Goal: Task Accomplishment & Management: Use online tool/utility

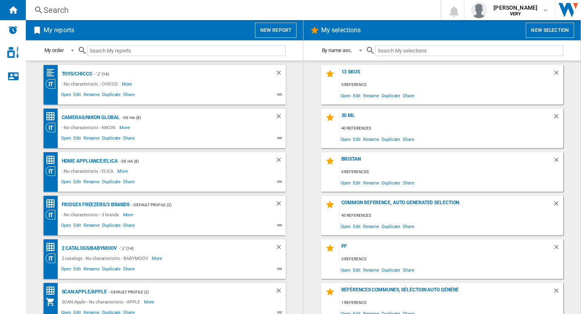
click at [98, 9] on div "Search" at bounding box center [232, 9] width 376 height 11
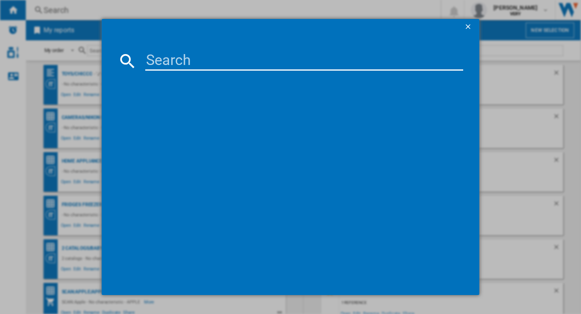
click at [184, 61] on input at bounding box center [304, 60] width 318 height 19
paste input "ACEZONE A-Spire - True Wireless Hybrid ANC Gaming Headset - Speech Enhancing No…"
type input "ACEZONE A-Spire - True Wireless Hybrid ANC Gaming Headset - Speech Enhancing No…"
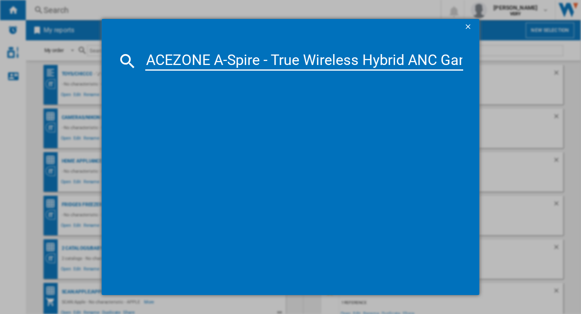
scroll to position [0, 753]
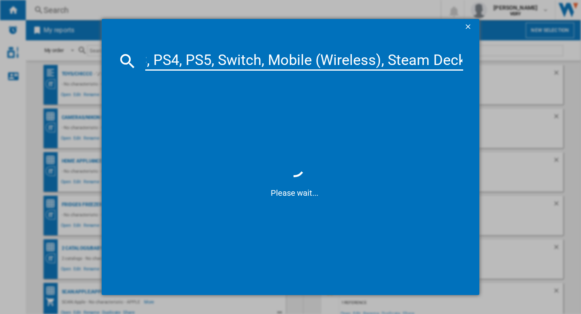
click at [255, 62] on input "ACEZONE A-Spire - True Wireless Hybrid ANC Gaming Headset - Speech Enhancing No…" at bounding box center [304, 60] width 318 height 19
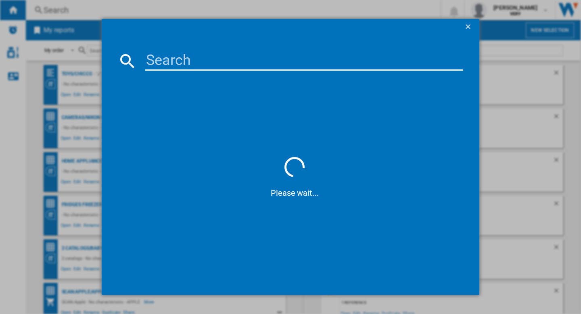
scroll to position [0, 0]
paste input "ACEZONE A-Spire"
type input "ACEZONE A-Spire"
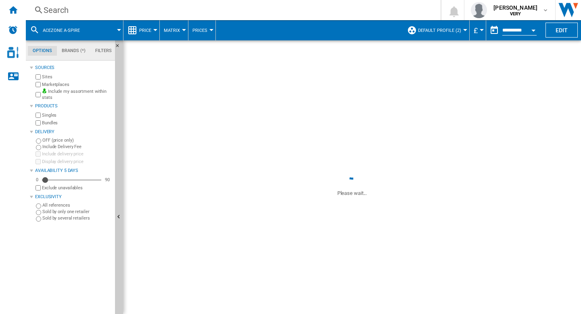
click at [454, 33] on button "Default profile (2)" at bounding box center [441, 30] width 47 height 20
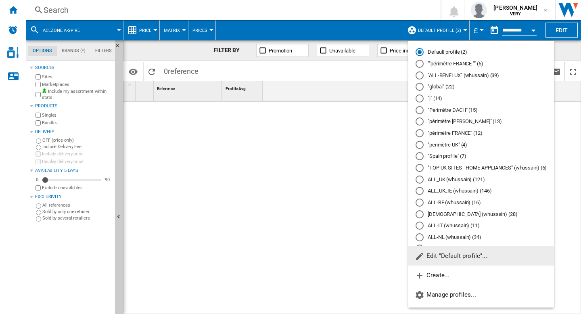
click at [444, 191] on md-radio-button "ALL_UK_IE (whussain) (146)" at bounding box center [480, 191] width 131 height 8
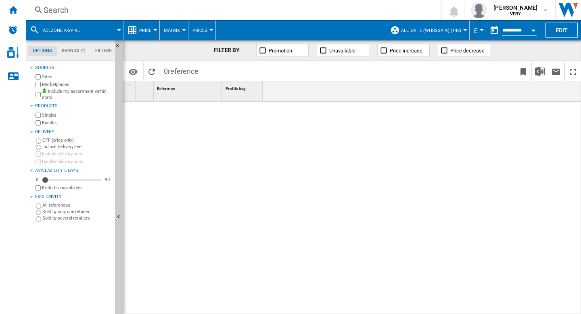
click at [96, 30] on span at bounding box center [105, 30] width 28 height 20
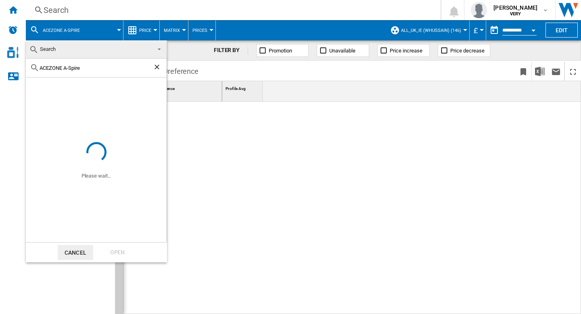
drag, startPoint x: 65, startPoint y: 66, endPoint x: 96, endPoint y: 65, distance: 31.9
click at [96, 65] on input "ACEZONE A-Spire" at bounding box center [96, 68] width 113 height 6
type input "ACEZONE"
click at [121, 250] on div "Open" at bounding box center [117, 252] width 35 height 15
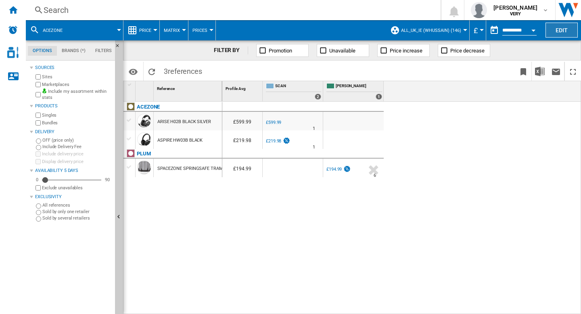
click at [555, 29] on button "Edit" at bounding box center [561, 30] width 32 height 15
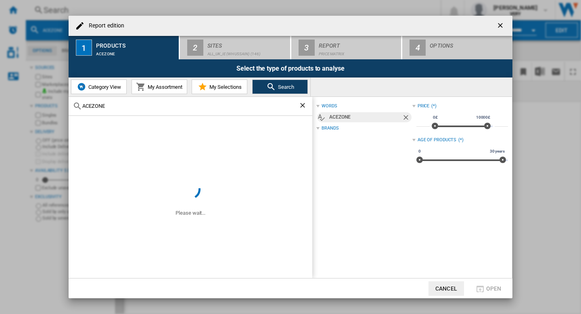
click at [504, 24] on ng-md-icon "getI18NText('BUTTONS.CLOSE_DIALOG')" at bounding box center [501, 26] width 10 height 10
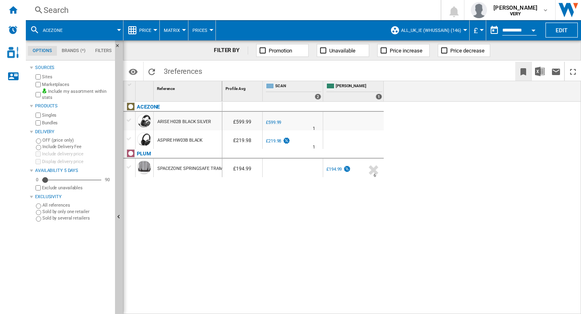
click at [522, 70] on ng-md-icon "Bookmark this report" at bounding box center [523, 72] width 10 height 10
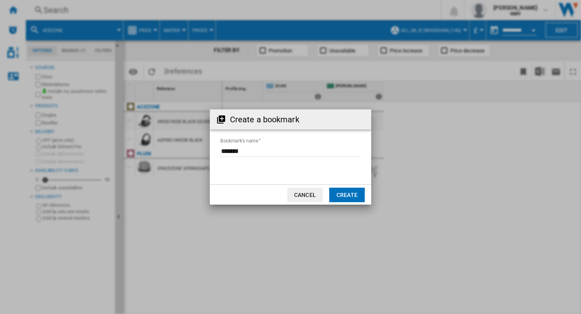
click at [342, 192] on button "Create" at bounding box center [346, 195] width 35 height 15
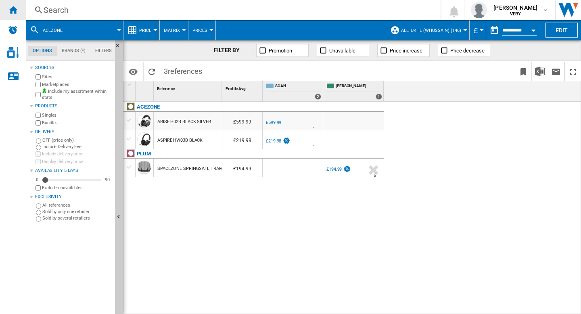
click at [19, 12] on div "Home" at bounding box center [13, 10] width 26 height 20
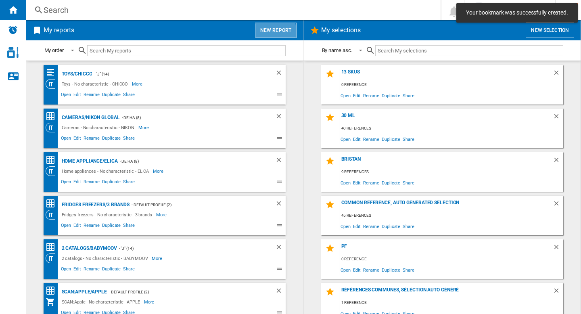
click at [261, 33] on button "New report" at bounding box center [276, 30] width 42 height 15
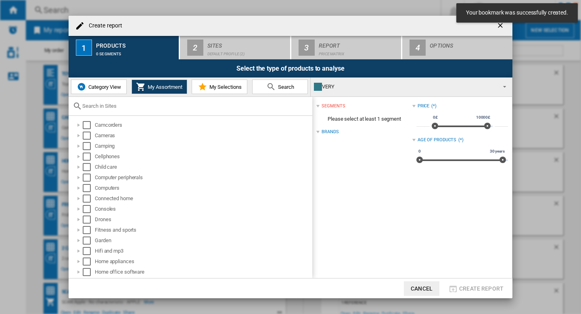
click at [109, 86] on span "Category View" at bounding box center [103, 87] width 35 height 6
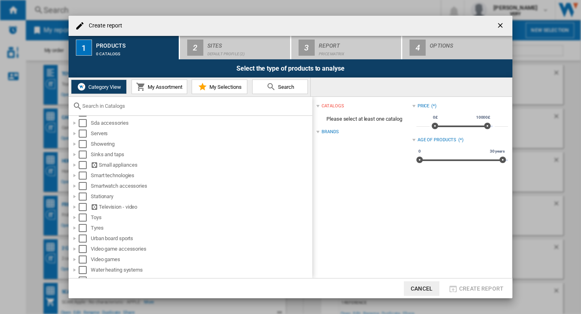
scroll to position [580, 0]
click at [73, 176] on div "Create report ..." at bounding box center [75, 175] width 8 height 8
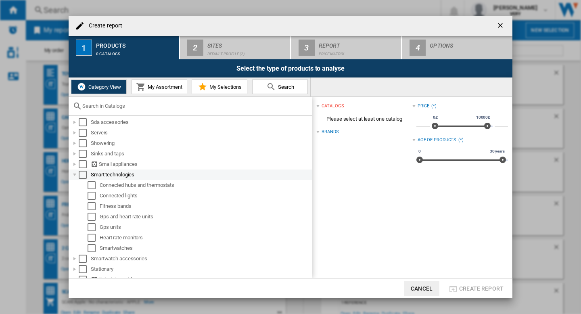
click at [73, 176] on div "Create report ..." at bounding box center [75, 175] width 8 height 8
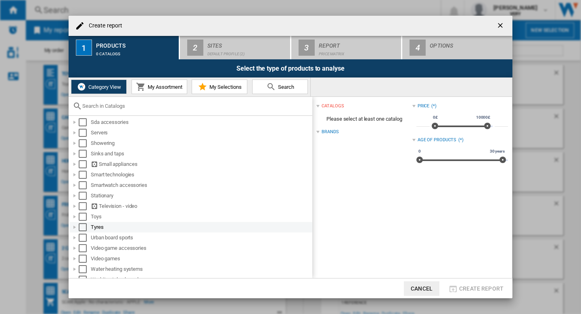
scroll to position [608, 0]
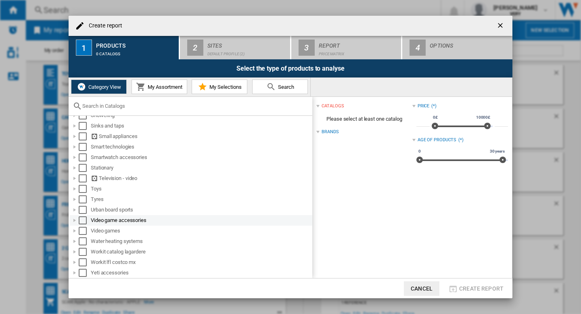
click at [76, 220] on div "Create report ..." at bounding box center [75, 220] width 8 height 8
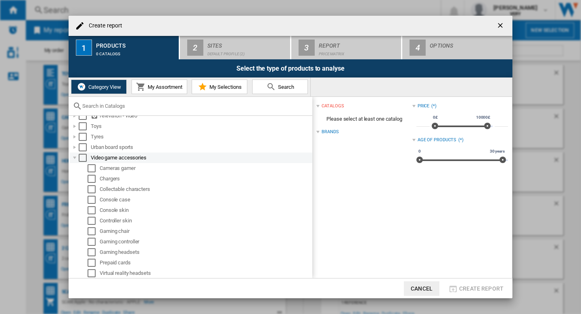
scroll to position [669, 0]
click at [83, 161] on div "Select" at bounding box center [83, 158] width 8 height 8
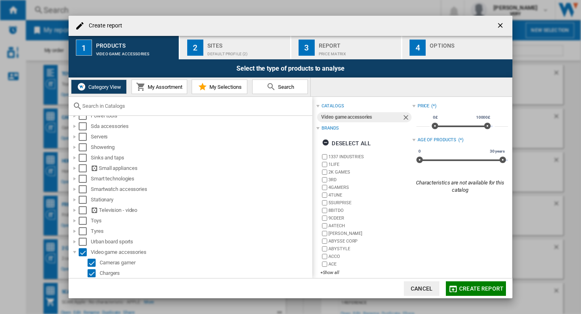
scroll to position [574, 0]
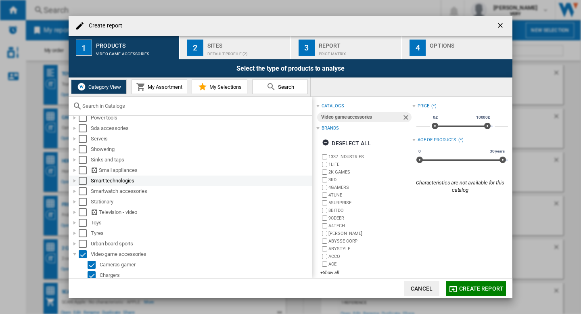
click at [75, 179] on div "Create report ..." at bounding box center [75, 181] width 8 height 8
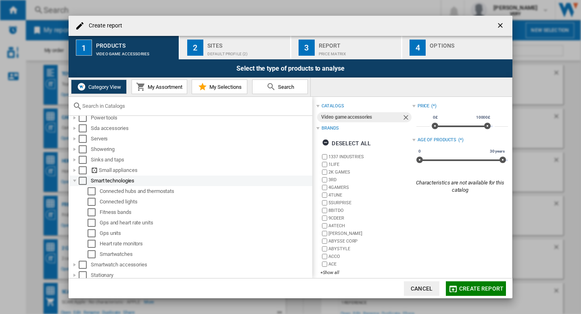
click at [75, 179] on div "Create report ..." at bounding box center [75, 181] width 8 height 8
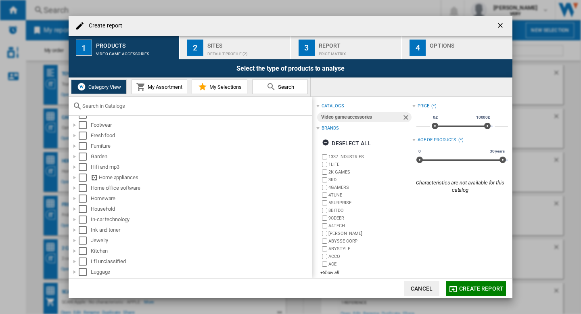
scroll to position [283, 0]
click at [83, 168] on div "Select" at bounding box center [83, 167] width 8 height 8
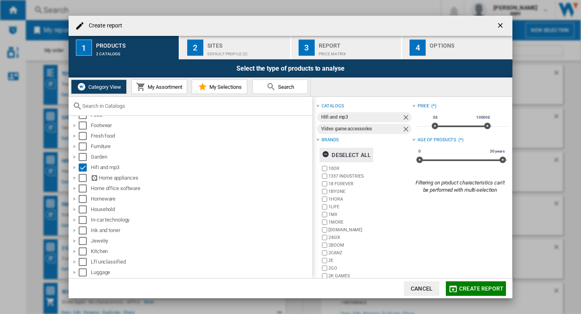
click at [352, 155] on div "Deselect all" at bounding box center [346, 155] width 49 height 15
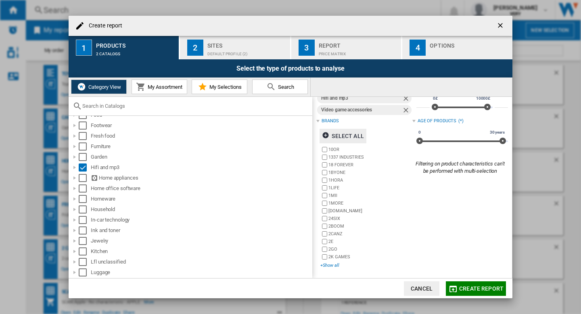
click at [335, 266] on div "+Show all" at bounding box center [366, 265] width 92 height 6
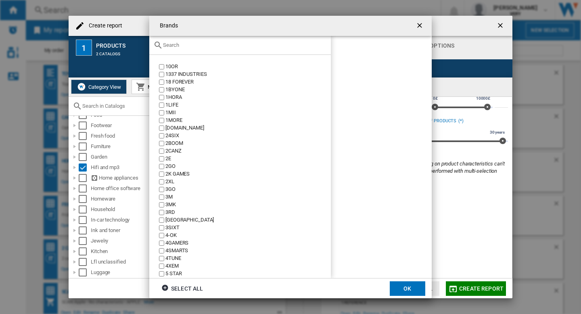
click at [189, 44] on input "text" at bounding box center [245, 45] width 164 height 6
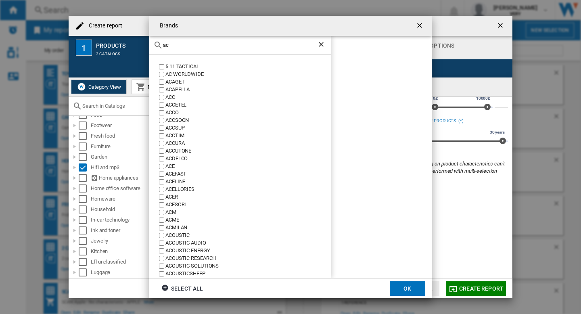
type input "ac"
click at [83, 167] on div "Brands ac 5.11 TACTICAL AC WORLDWIDE ACAGET [GEOGRAPHIC_DATA] ACC ACCETEL ACCO …" at bounding box center [290, 157] width 581 height 314
click at [423, 27] on ng-md-icon "getI18NText('BUTTONS.CLOSE_DIALOG')" at bounding box center [420, 26] width 10 height 10
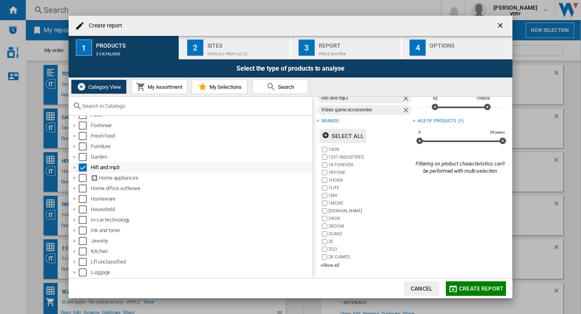
click at [86, 167] on div "Select" at bounding box center [83, 167] width 8 height 8
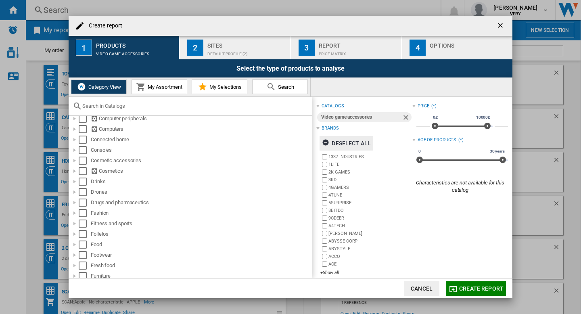
scroll to position [0, 0]
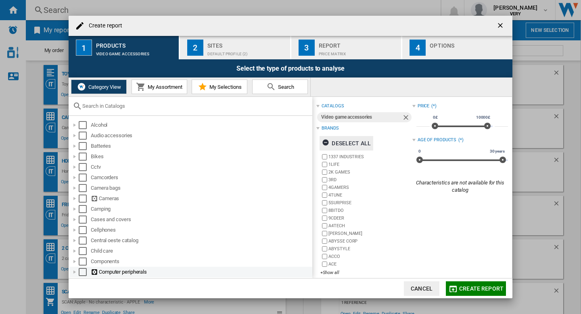
click at [81, 271] on div "Select" at bounding box center [83, 272] width 8 height 8
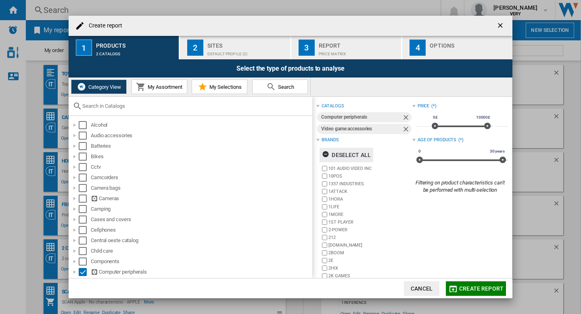
click at [344, 157] on div "Deselect all" at bounding box center [346, 155] width 49 height 15
click at [405, 128] on ng-md-icon "Remove" at bounding box center [407, 130] width 10 height 10
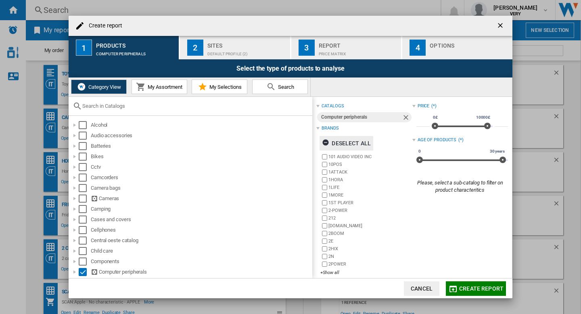
click at [356, 146] on div "Deselect all" at bounding box center [346, 143] width 49 height 15
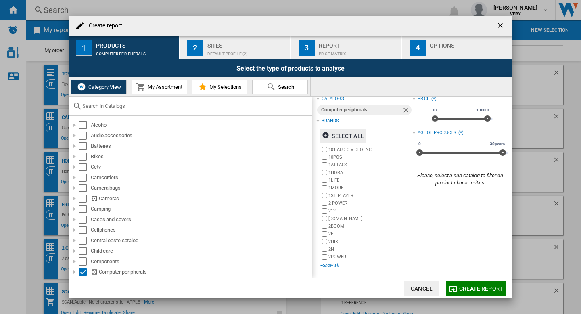
click at [331, 267] on div "+Show all" at bounding box center [366, 265] width 92 height 6
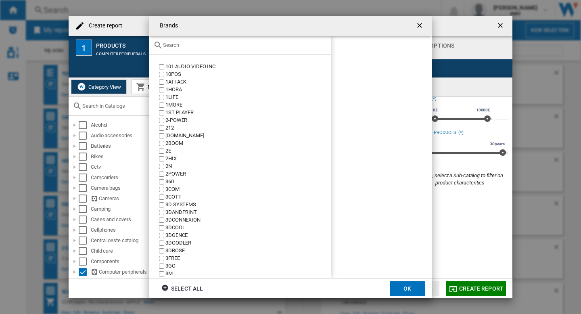
click at [194, 46] on input "Brands 101 ..." at bounding box center [245, 45] width 164 height 6
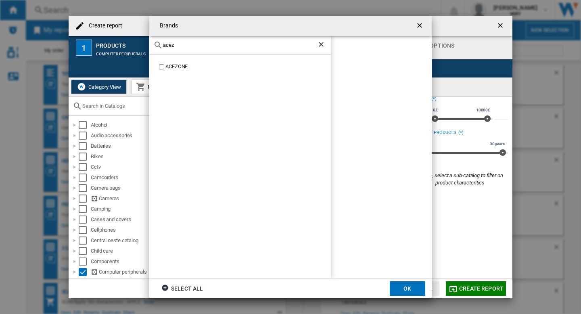
type input "acez"
click at [400, 286] on button "OK" at bounding box center [407, 288] width 35 height 15
click at [226, 47] on div "Sites" at bounding box center [246, 43] width 79 height 8
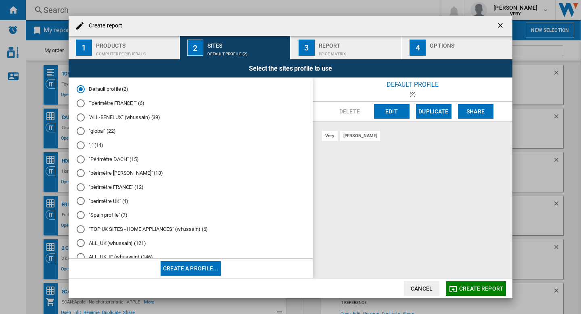
scroll to position [131, 0]
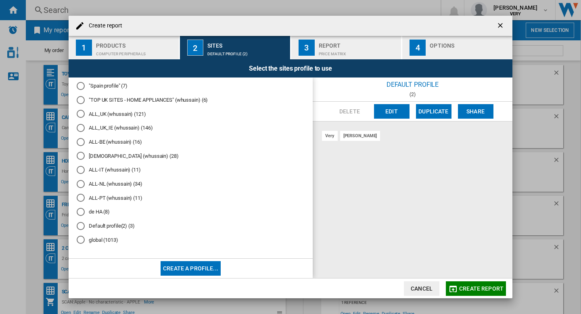
click at [80, 238] on div "global (1013)" at bounding box center [81, 240] width 8 height 8
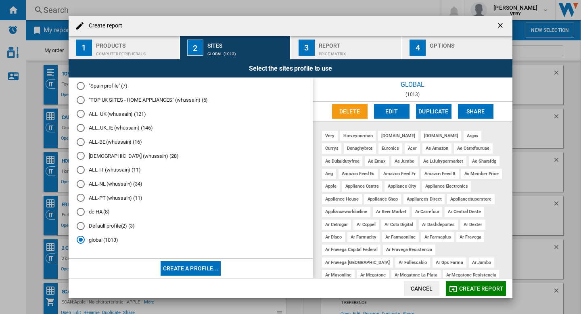
click at [388, 116] on button "Edit" at bounding box center [391, 111] width 35 height 15
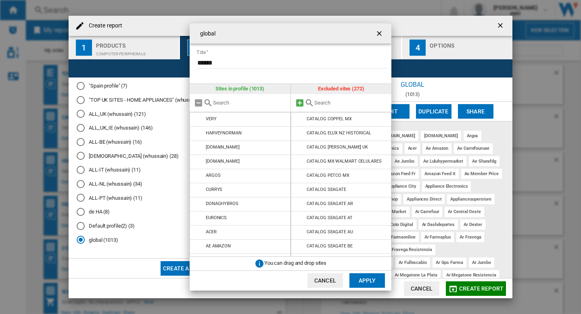
click at [303, 103] on md-icon at bounding box center [300, 103] width 10 height 10
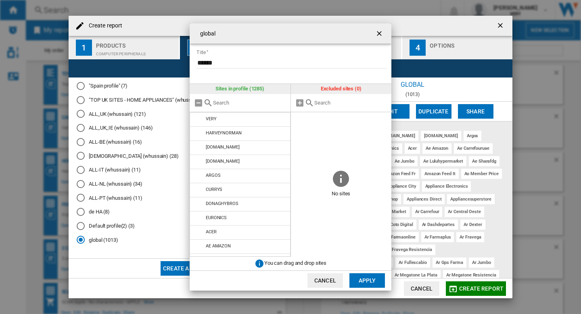
click at [365, 277] on button "Apply" at bounding box center [366, 280] width 35 height 15
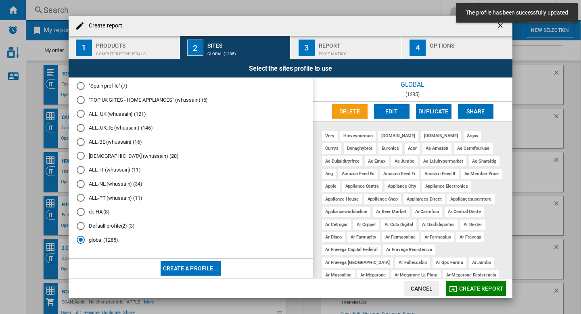
click at [472, 286] on span "Create report" at bounding box center [481, 288] width 44 height 6
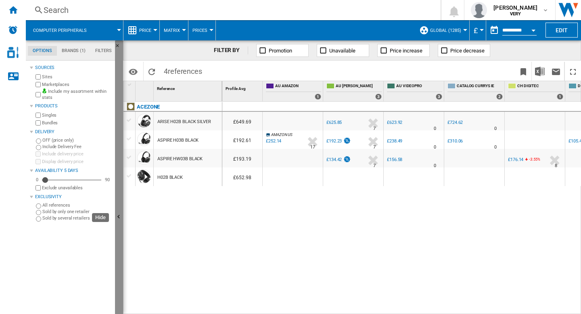
click at [120, 214] on ng-md-icon "Hide" at bounding box center [120, 218] width 10 height 10
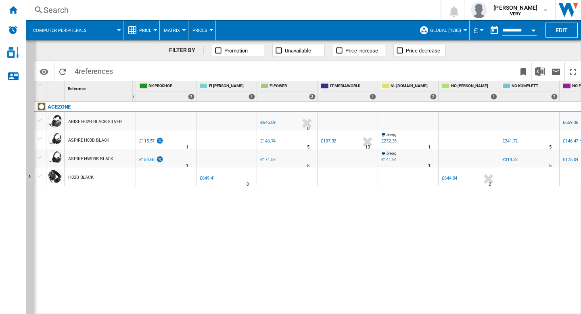
scroll to position [0, 655]
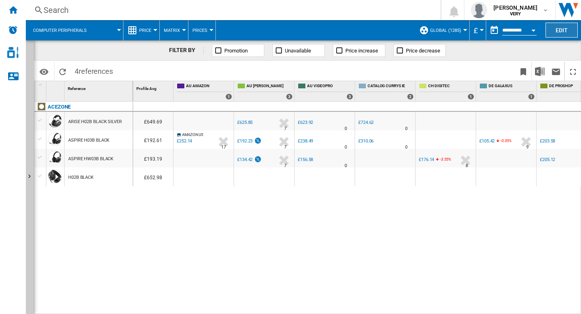
click at [564, 32] on button "Edit" at bounding box center [561, 30] width 32 height 15
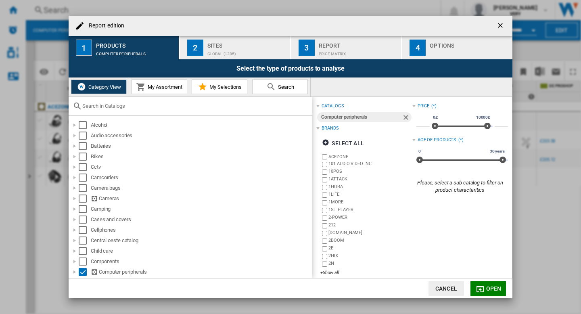
click at [244, 42] on div "Sites" at bounding box center [246, 43] width 79 height 8
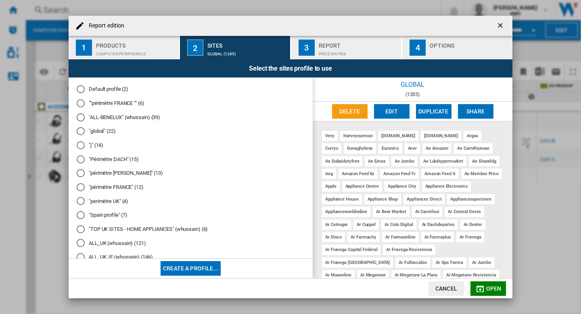
click at [396, 116] on button "Edit" at bounding box center [391, 111] width 35 height 15
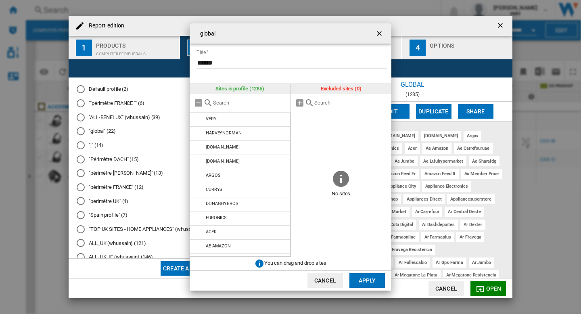
click at [255, 103] on input "global Title ..." at bounding box center [249, 103] width 73 height 6
type input "curr"
click at [379, 34] on ng-md-icon "getI18NText('BUTTONS.CLOSE_DIALOG')" at bounding box center [380, 34] width 10 height 10
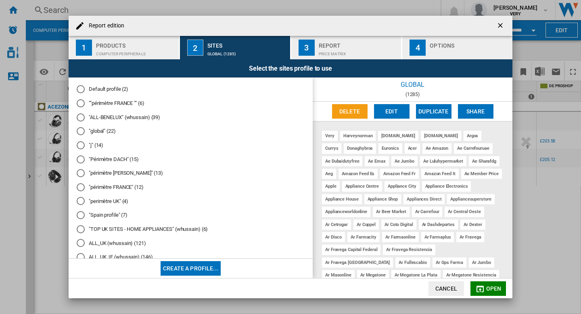
click at [499, 23] on ng-md-icon "getI18NText('BUTTONS.CLOSE_DIALOG')" at bounding box center [501, 26] width 10 height 10
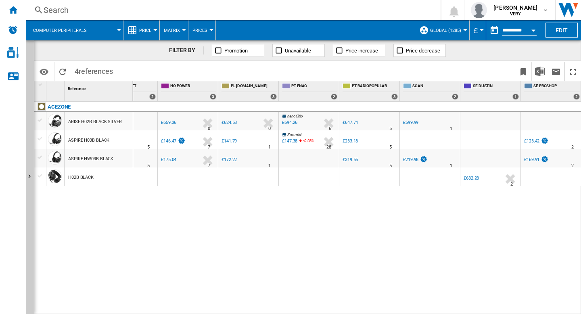
click at [147, 31] on span "Price" at bounding box center [145, 30] width 12 height 5
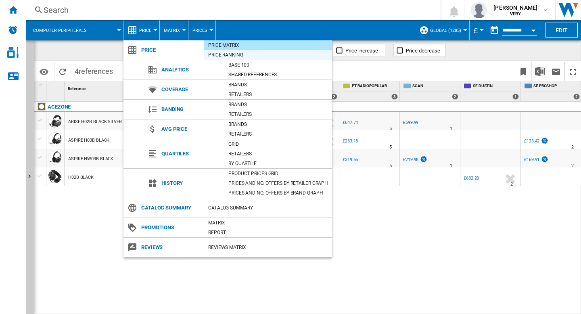
click at [214, 55] on div "Price Ranking" at bounding box center [268, 55] width 128 height 8
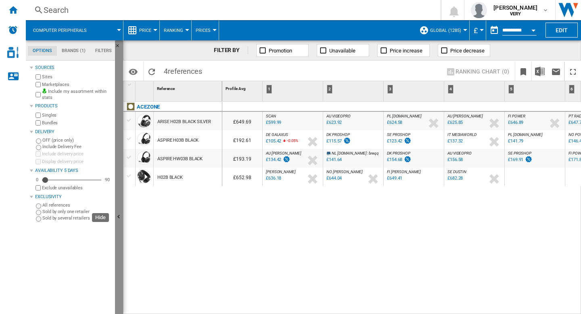
click at [122, 215] on ng-md-icon "Hide" at bounding box center [120, 218] width 10 height 10
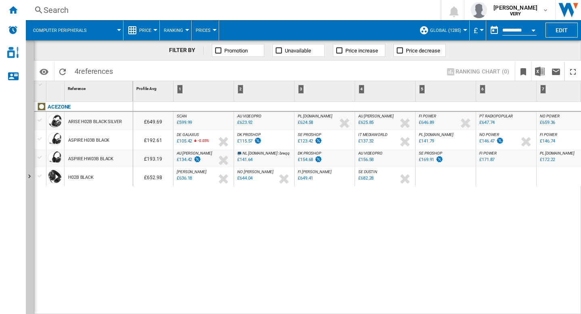
click at [184, 179] on div "£636.18" at bounding box center [184, 177] width 15 height 5
click at [241, 141] on div "£115.57" at bounding box center [244, 140] width 15 height 5
click at [306, 159] on div "£154.68" at bounding box center [305, 159] width 15 height 5
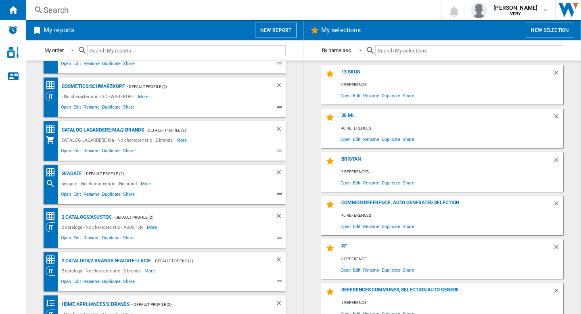
scroll to position [836, 0]
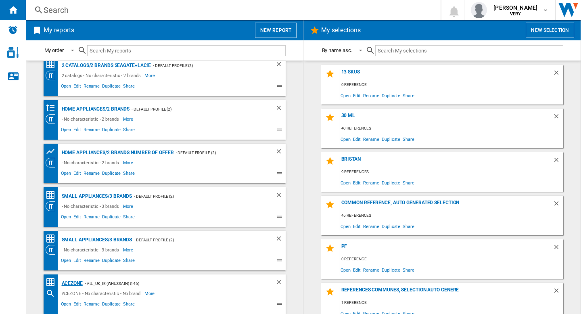
click at [69, 282] on div "ACEZONE" at bounding box center [71, 283] width 23 height 10
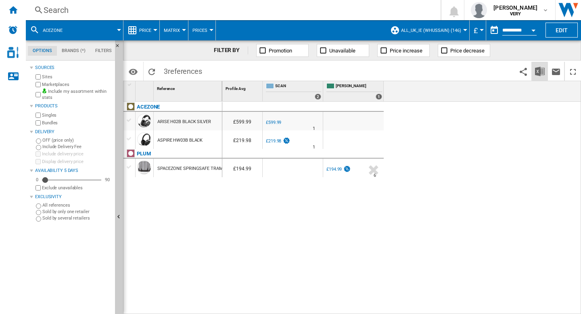
click at [543, 75] on img "Download in Excel" at bounding box center [540, 72] width 10 height 10
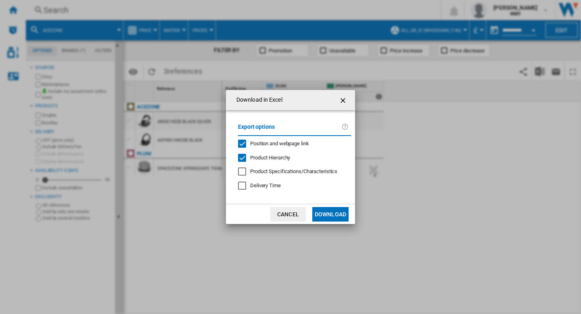
click at [244, 140] on div "Position and webpage link" at bounding box center [242, 144] width 8 height 8
click at [325, 212] on button "Download" at bounding box center [330, 214] width 36 height 15
